Goal: Book appointment/travel/reservation

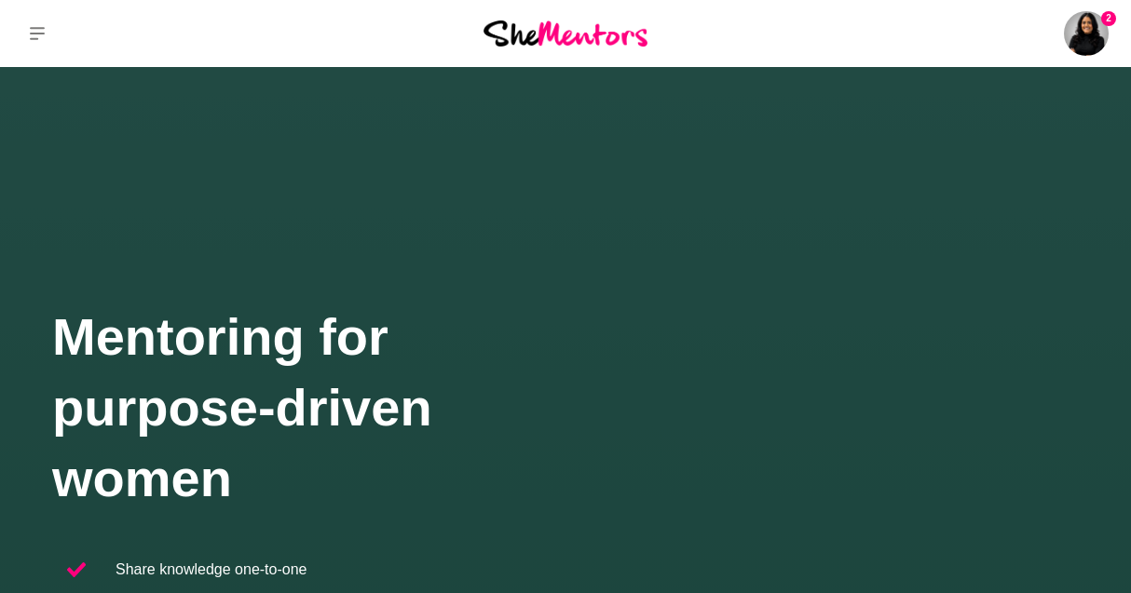
scroll to position [28, 0]
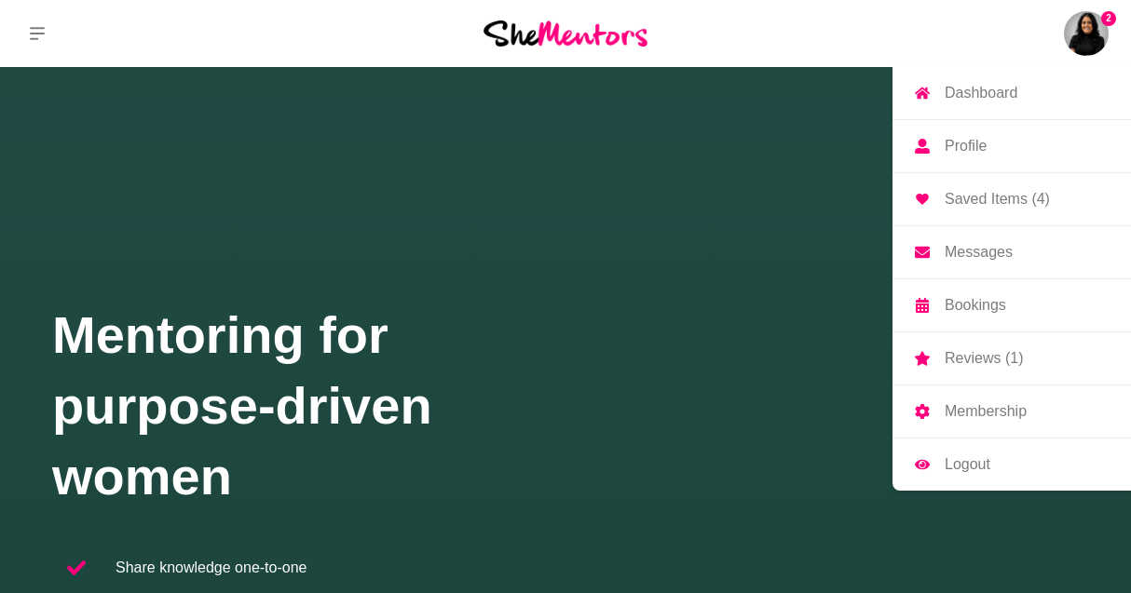
click at [1091, 35] on img at bounding box center [1085, 33] width 45 height 45
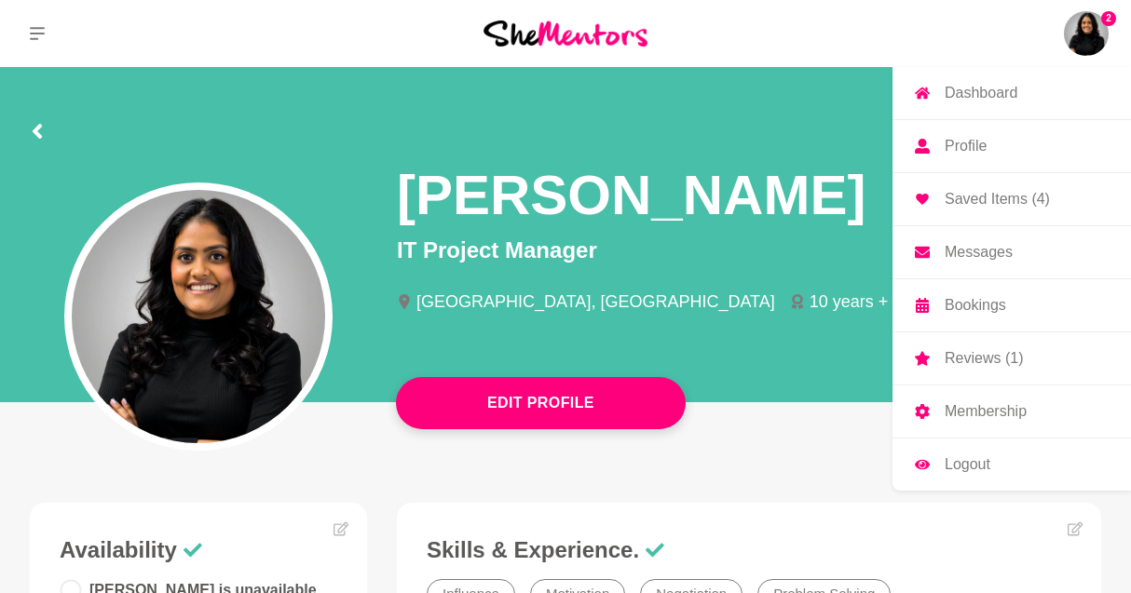
click at [959, 298] on p "Bookings" at bounding box center [974, 305] width 61 height 15
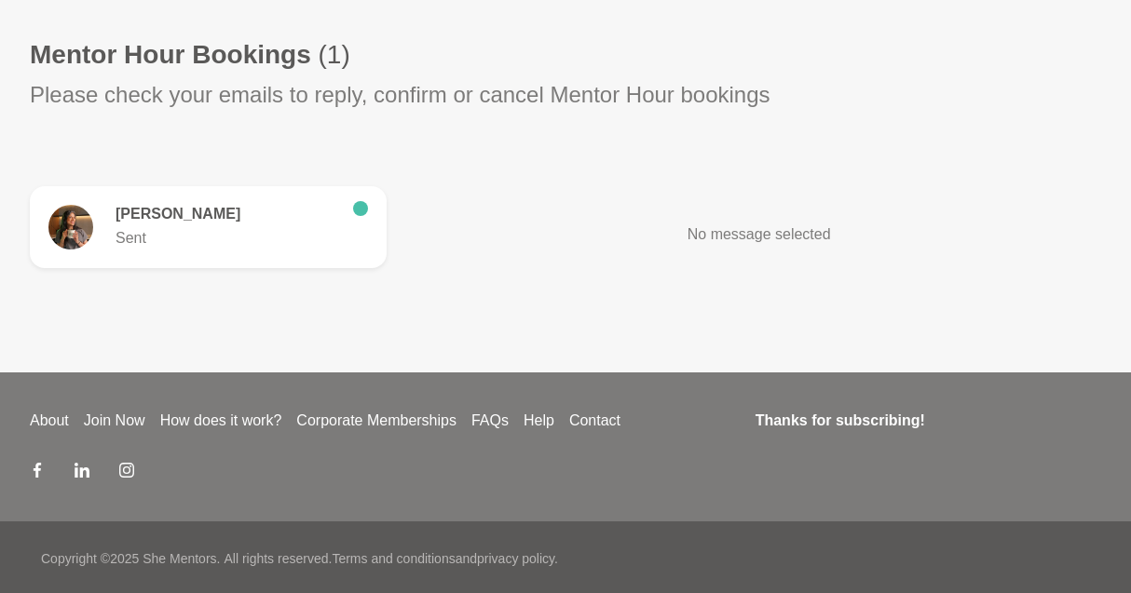
scroll to position [527, 0]
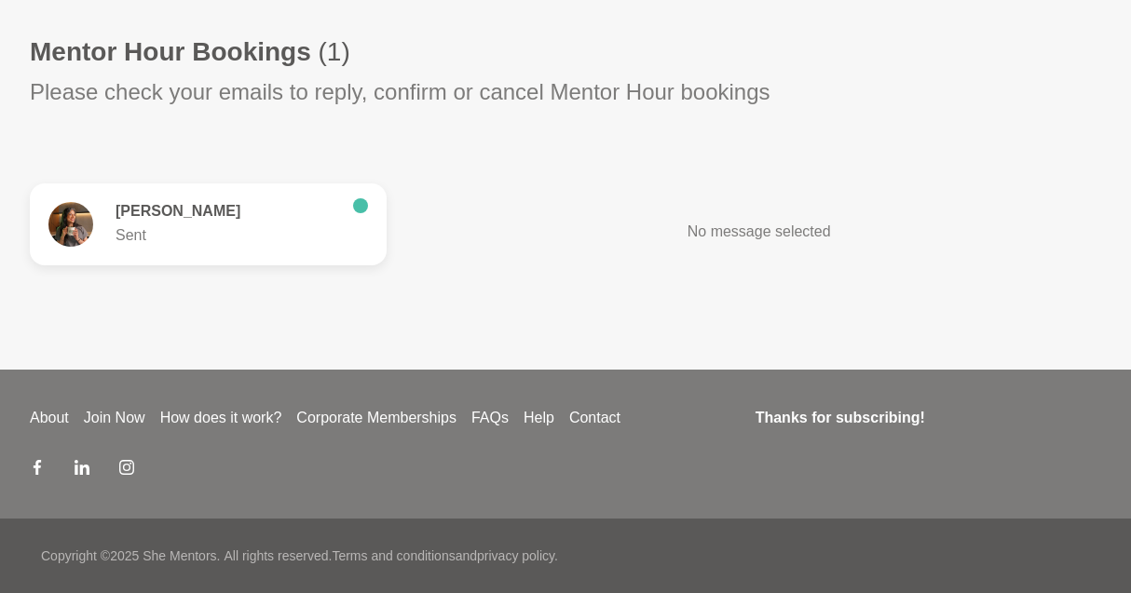
click at [324, 248] on figure "[PERSON_NAME] Sent" at bounding box center [208, 224] width 357 height 82
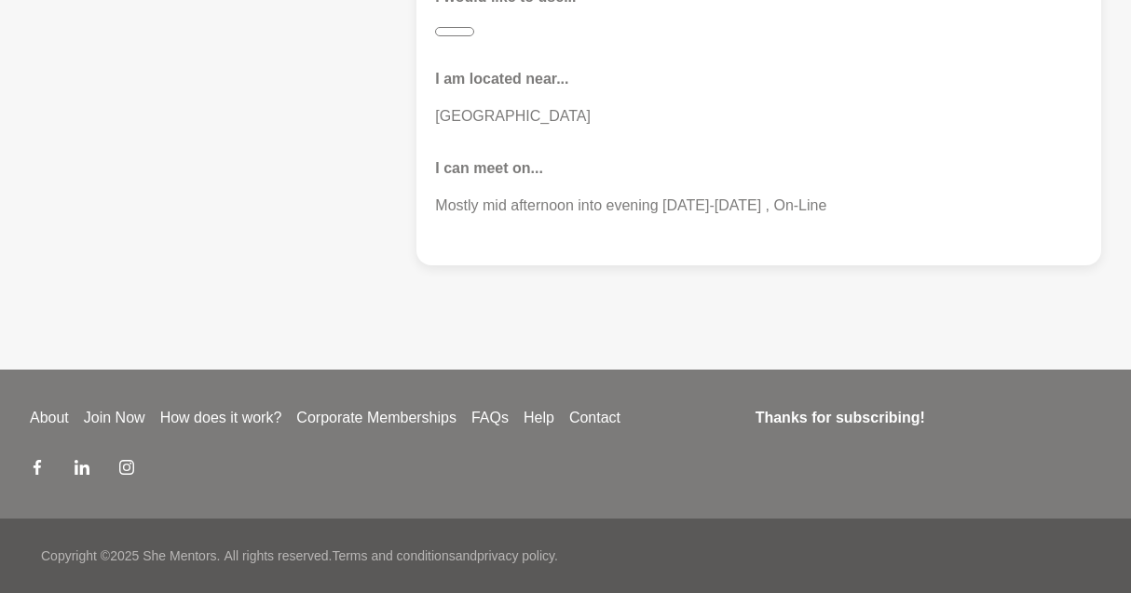
scroll to position [1158, 0]
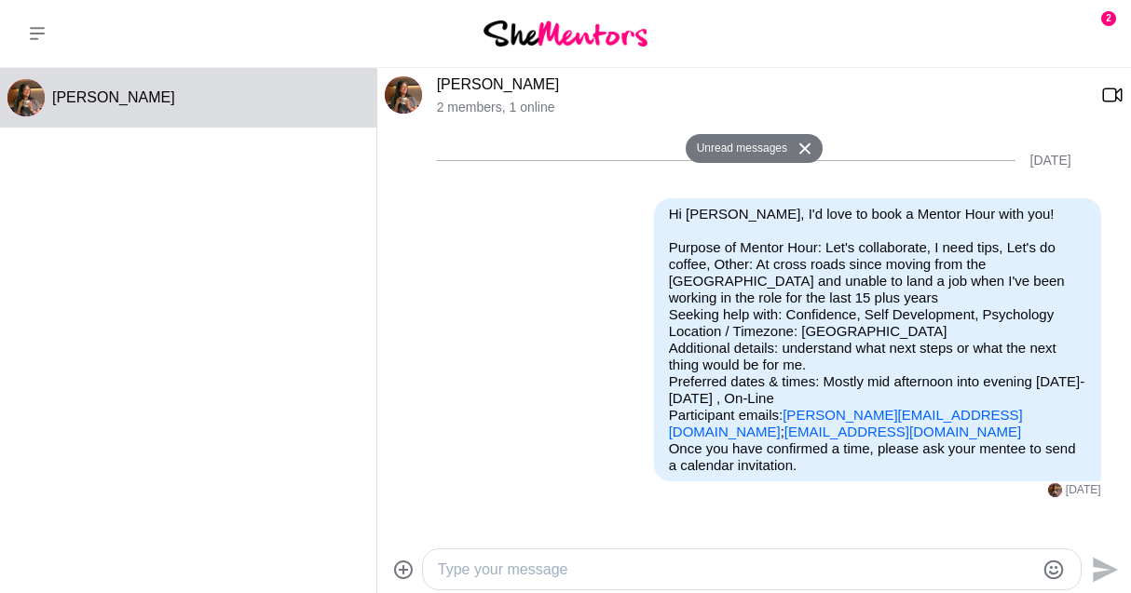
scroll to position [246, 0]
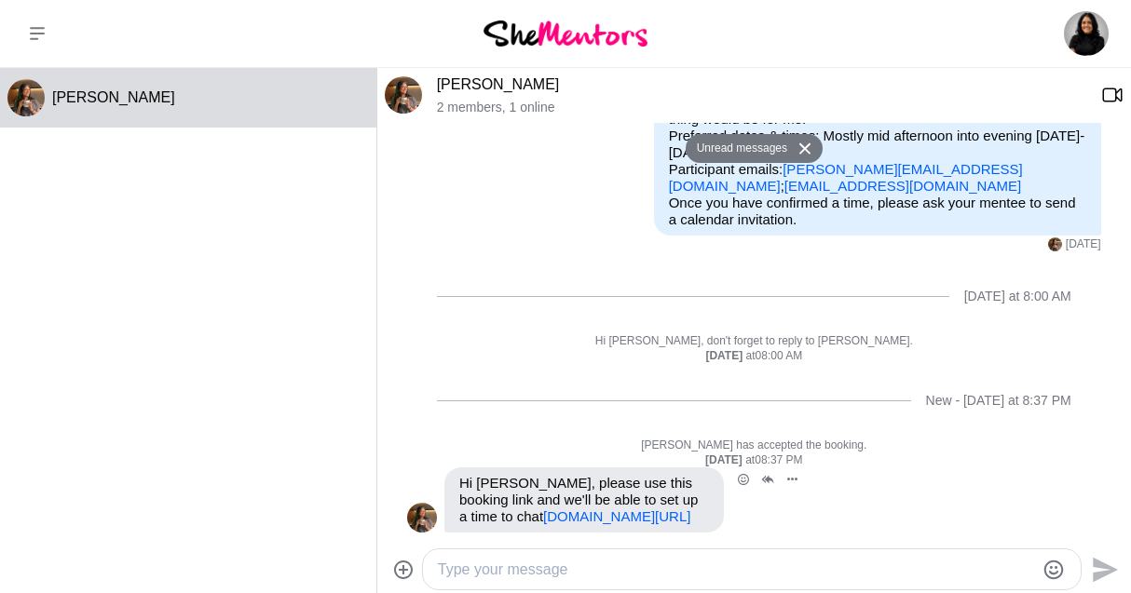
click at [543, 508] on link "[DOMAIN_NAME][URL]" at bounding box center [616, 516] width 147 height 16
